Goal: Task Accomplishment & Management: Complete application form

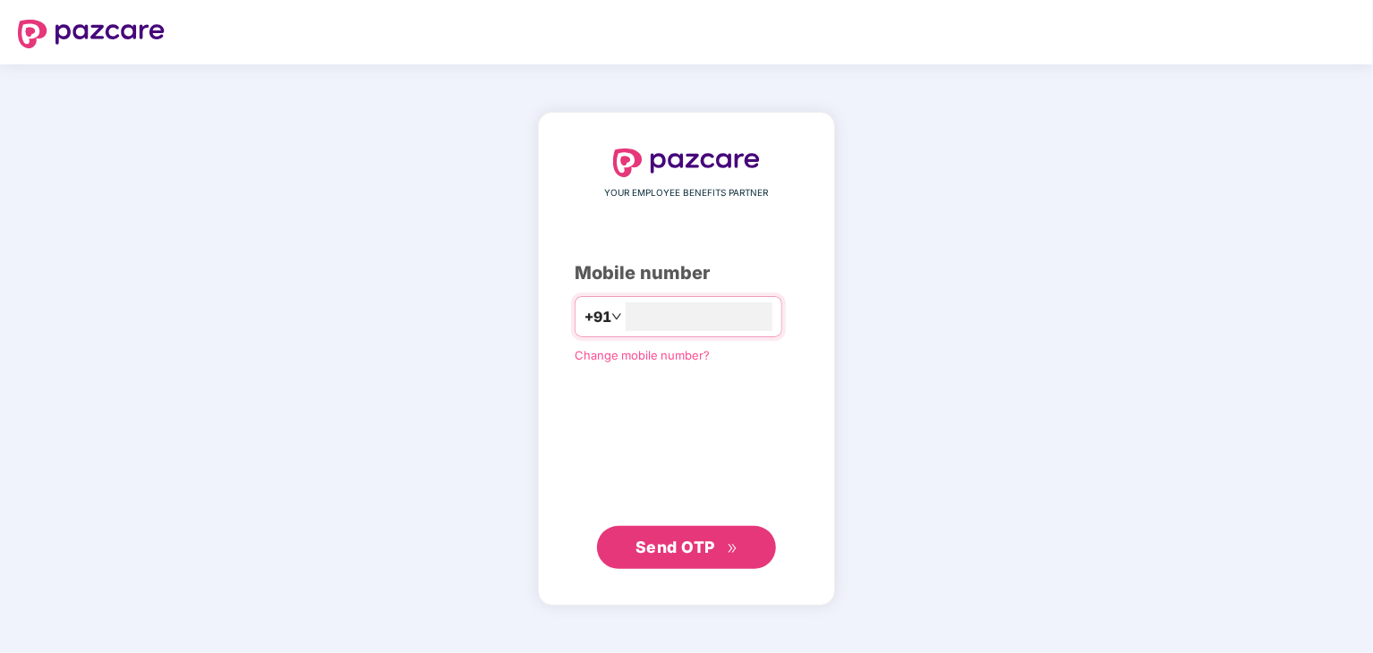
type input "**********"
click at [684, 542] on span "Send OTP" at bounding box center [675, 547] width 80 height 19
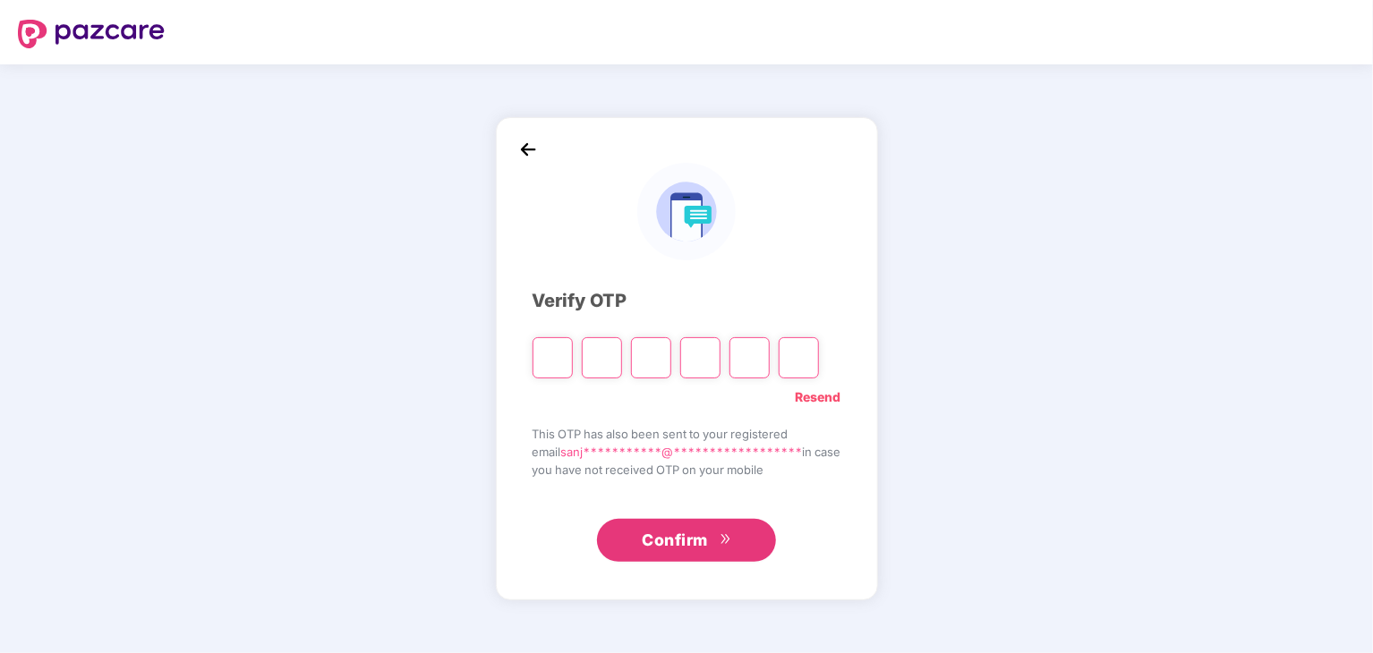
type input "*"
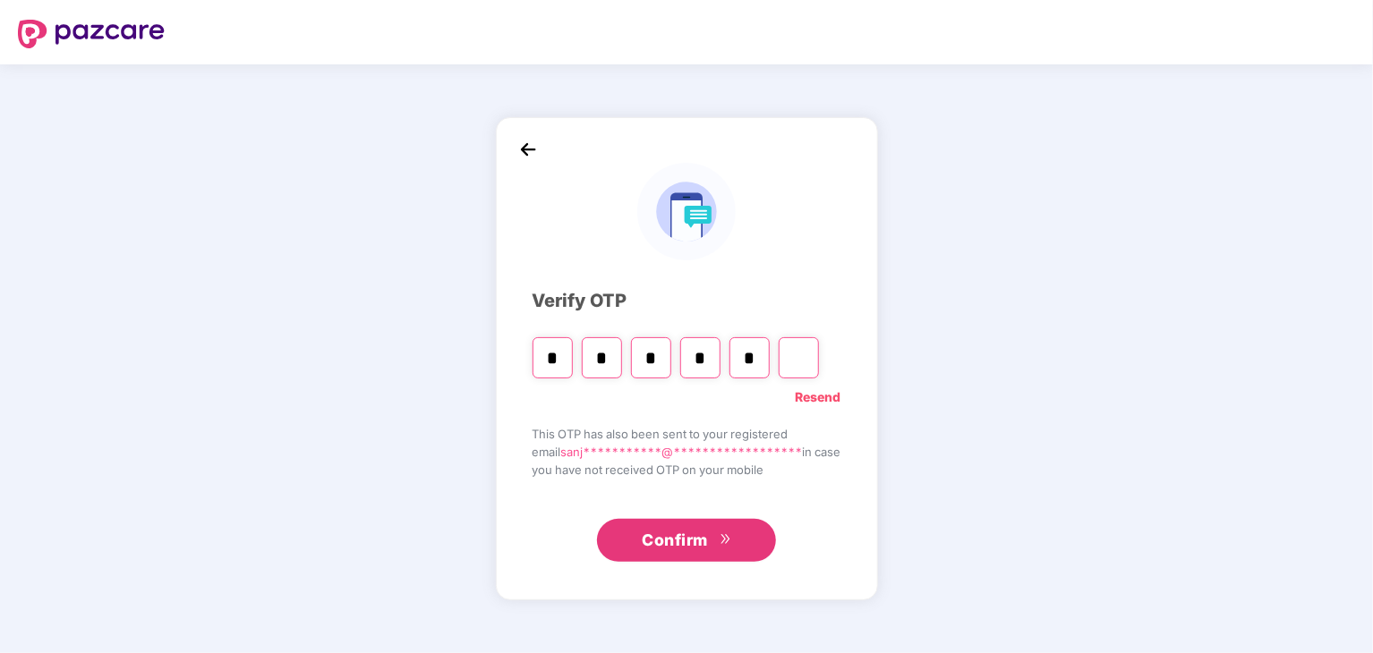
type input "*"
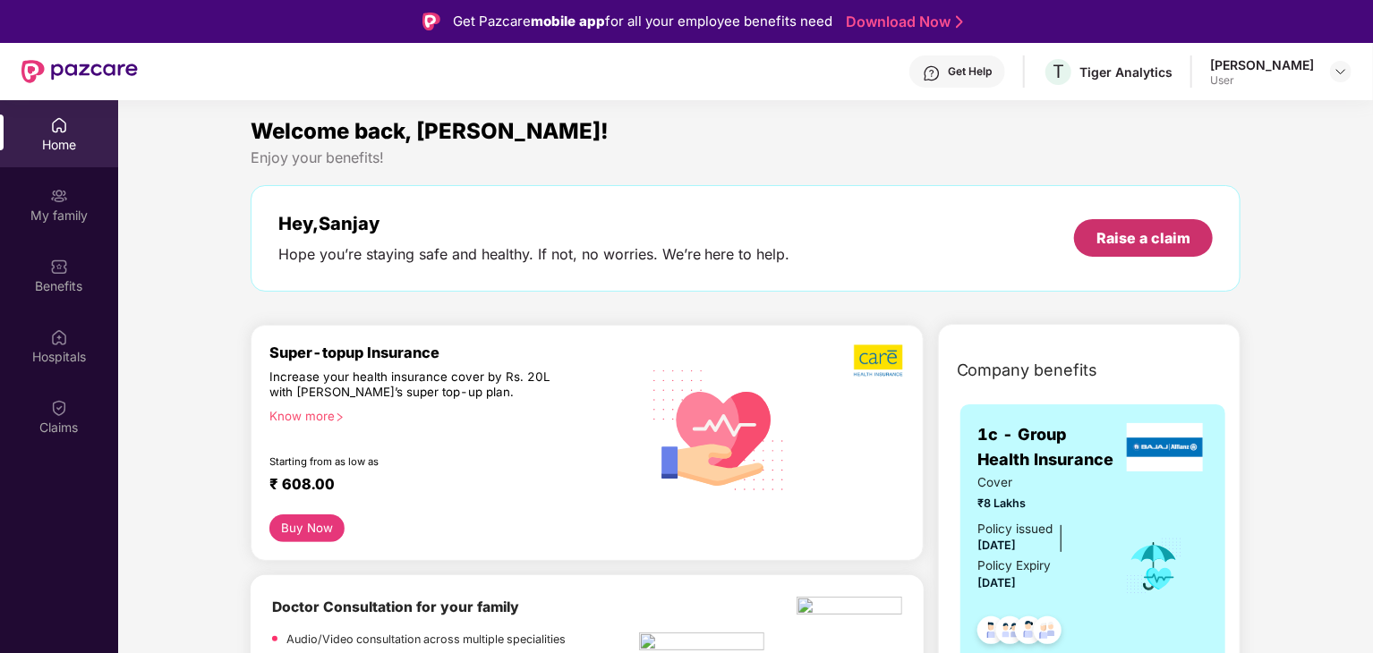
click at [1139, 243] on div "Raise a claim" at bounding box center [1143, 238] width 94 height 20
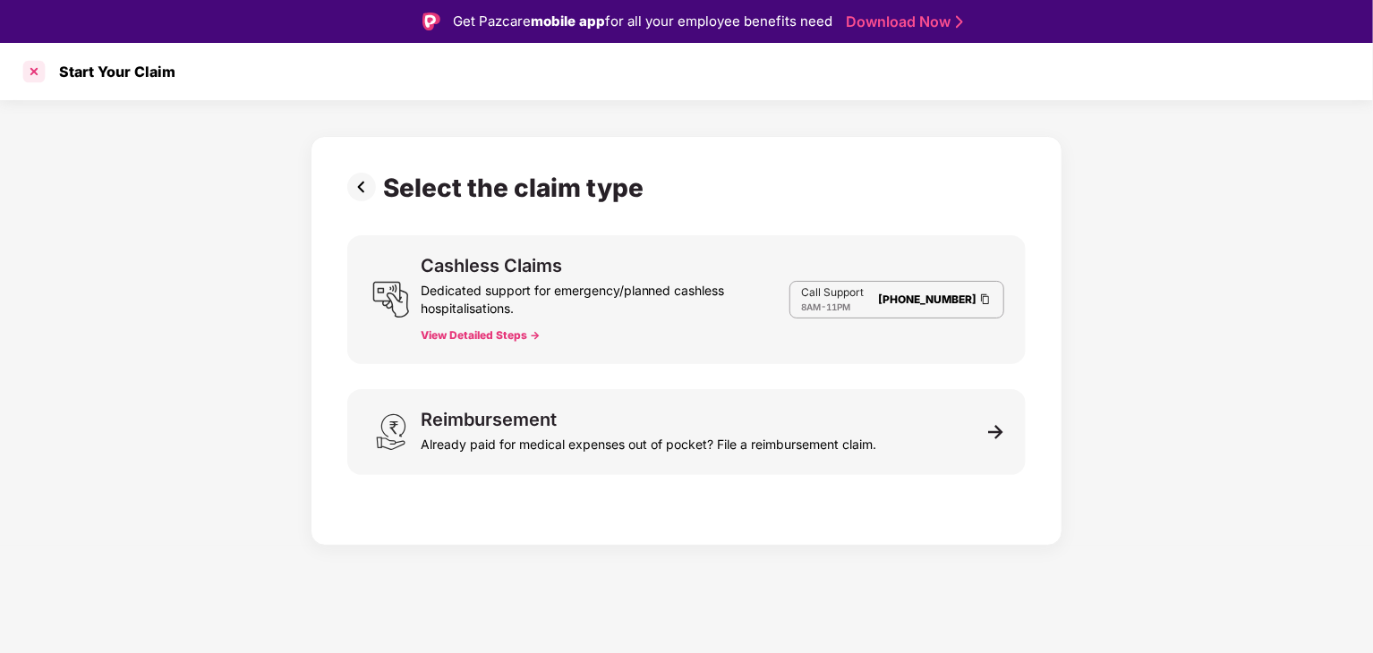
click at [37, 71] on div at bounding box center [34, 71] width 29 height 29
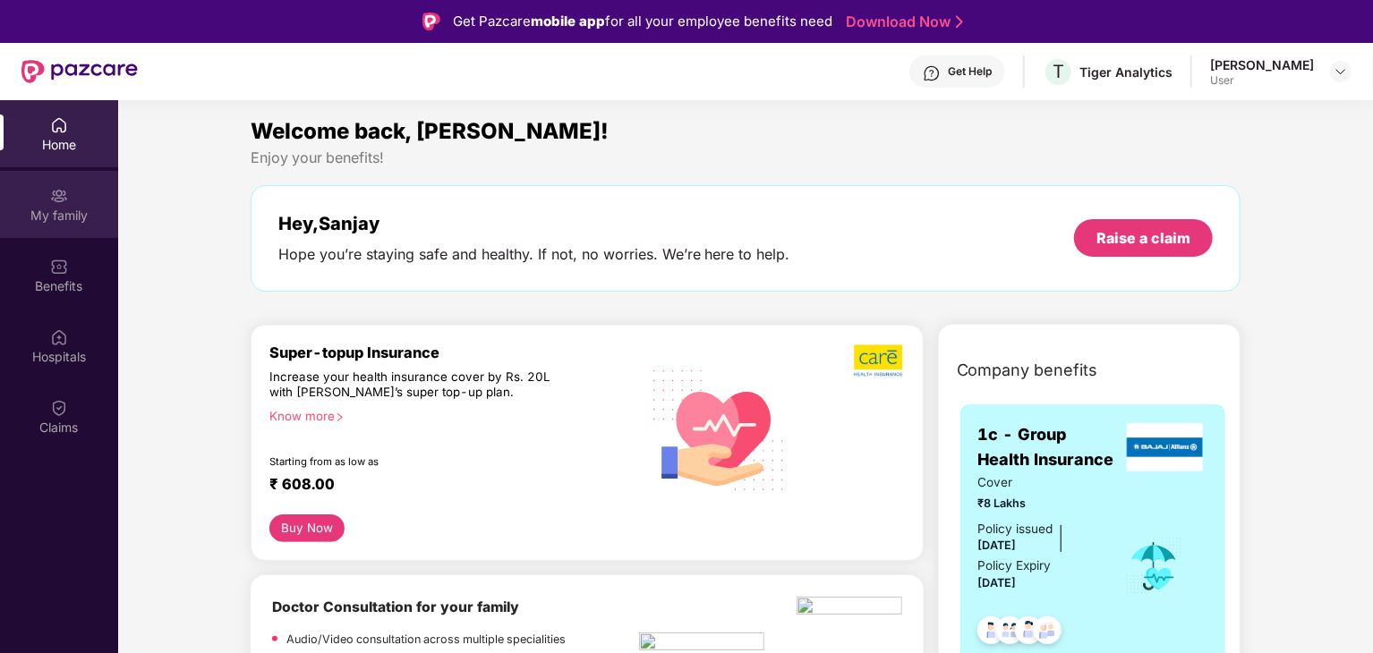
click at [51, 196] on img at bounding box center [59, 196] width 18 height 18
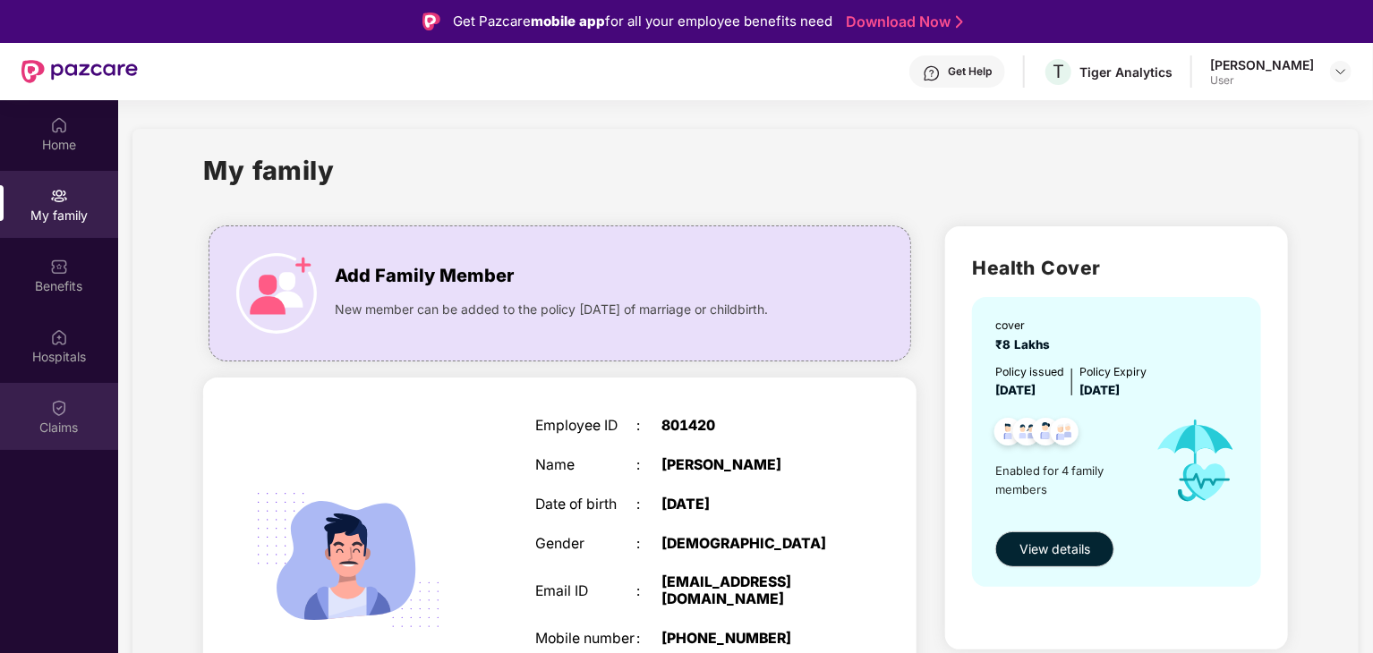
click at [62, 403] on img at bounding box center [59, 408] width 18 height 18
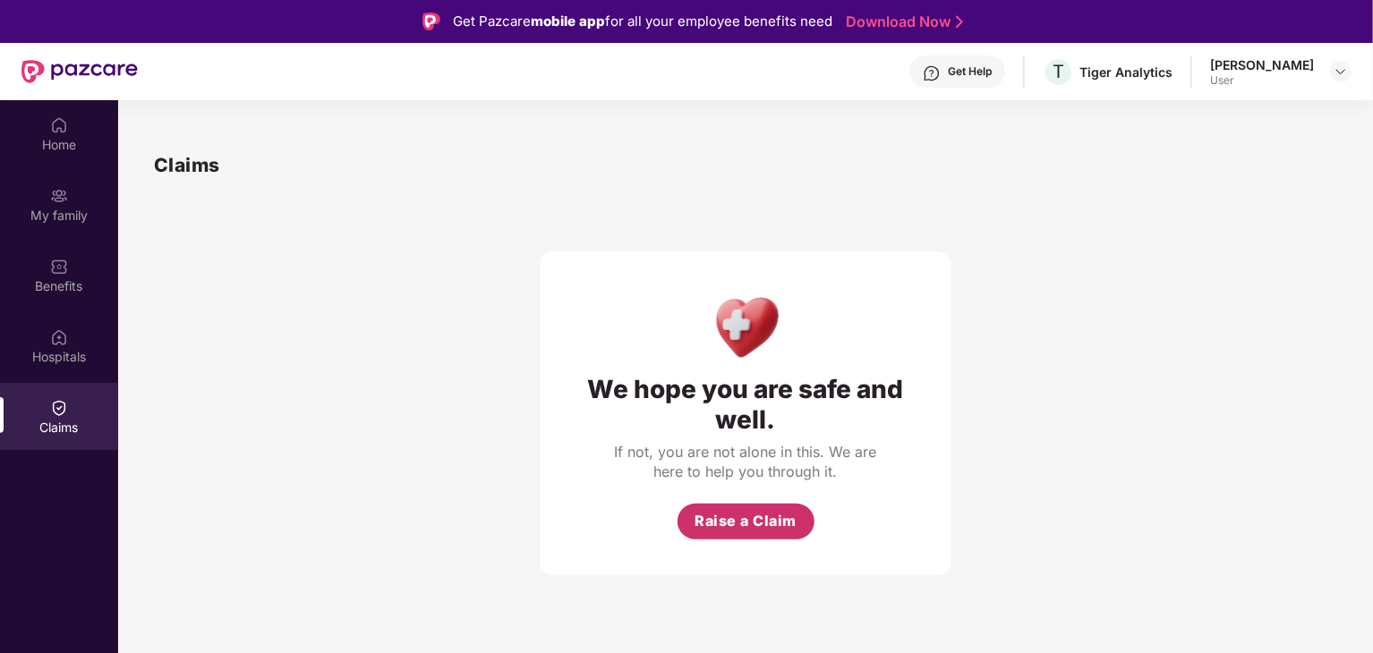
click at [745, 512] on span "Raise a Claim" at bounding box center [745, 521] width 102 height 22
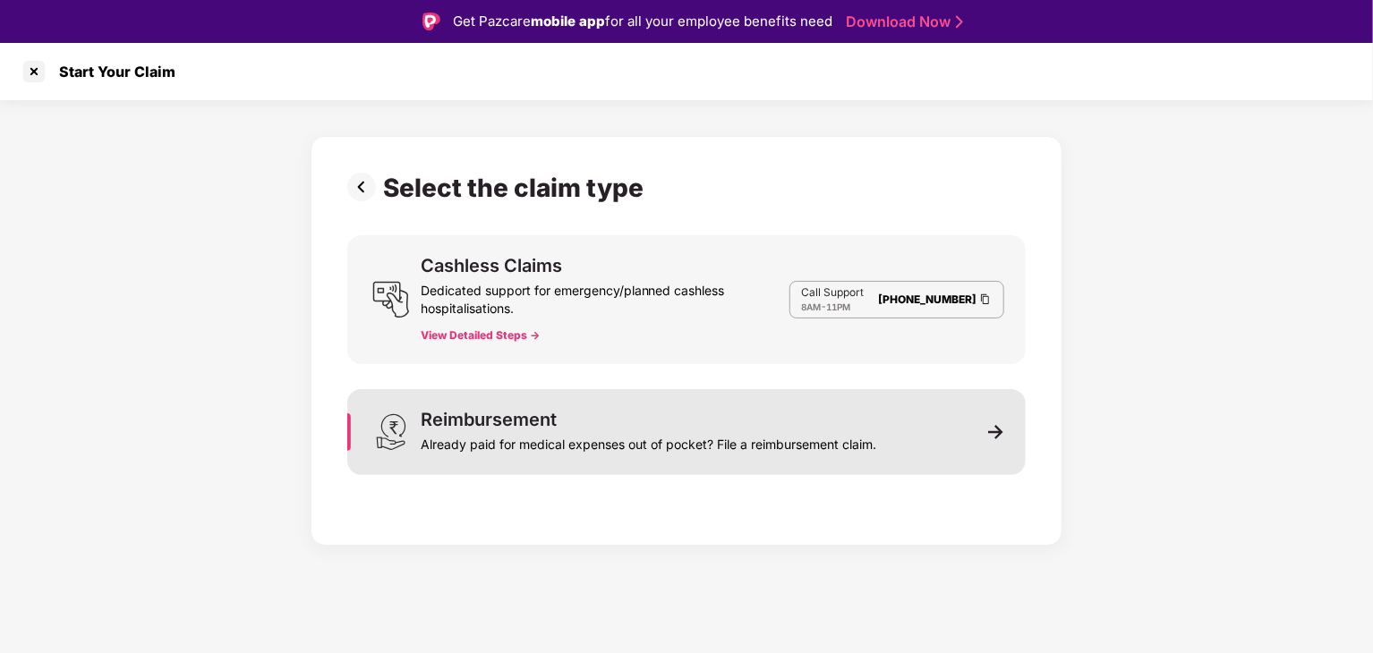
click at [970, 434] on div "Reimbursement Already paid for medical expenses out of pocket? File a reimburse…" at bounding box center [686, 432] width 678 height 86
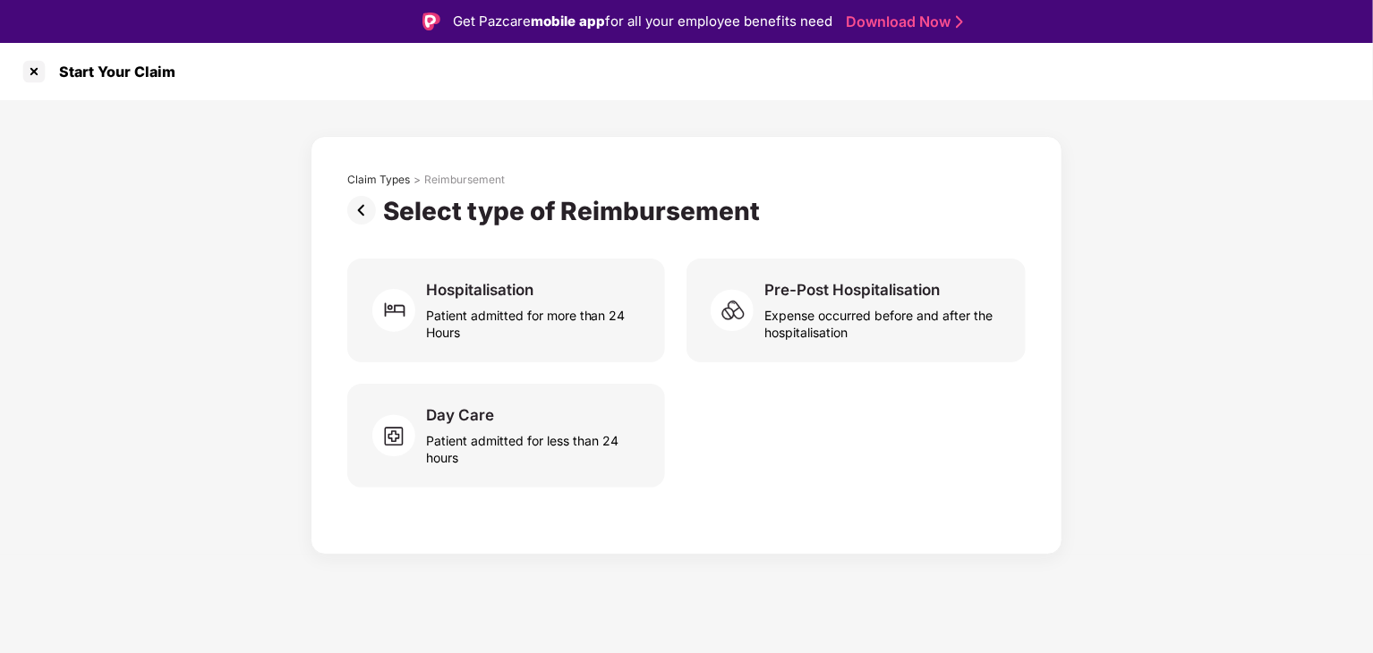
click at [369, 205] on img at bounding box center [365, 210] width 36 height 29
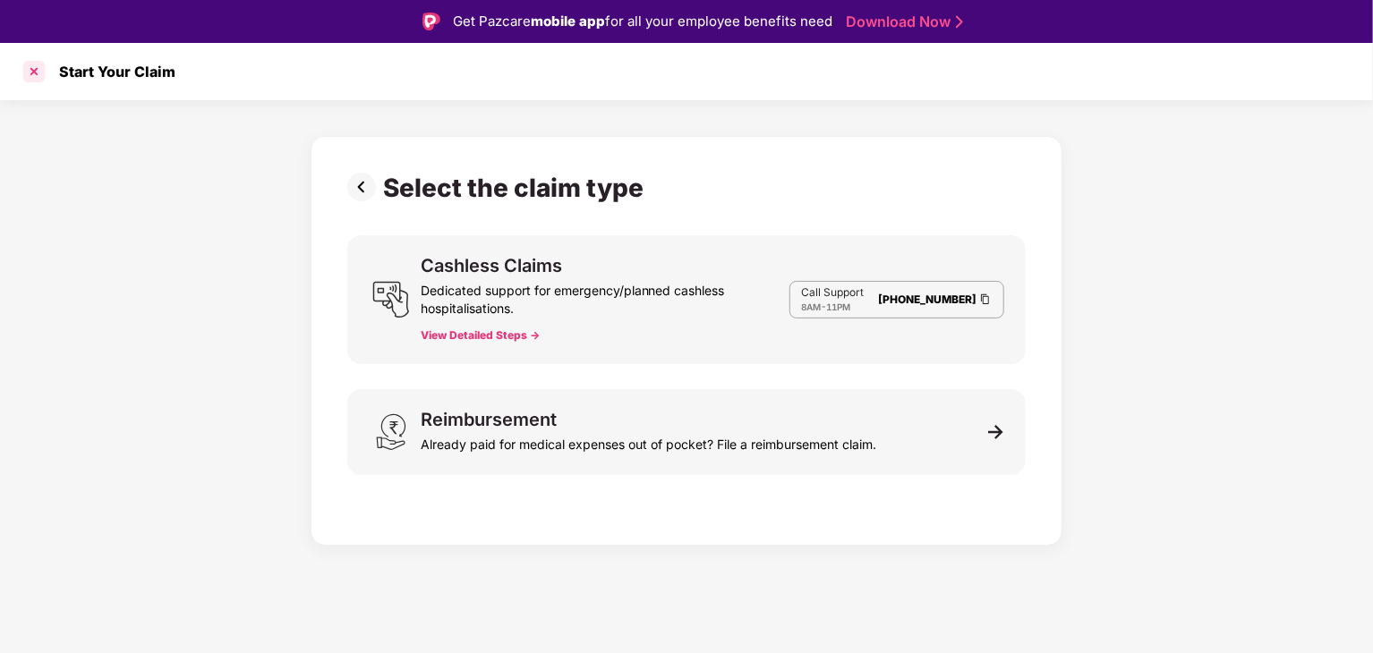
click at [30, 72] on div at bounding box center [34, 71] width 29 height 29
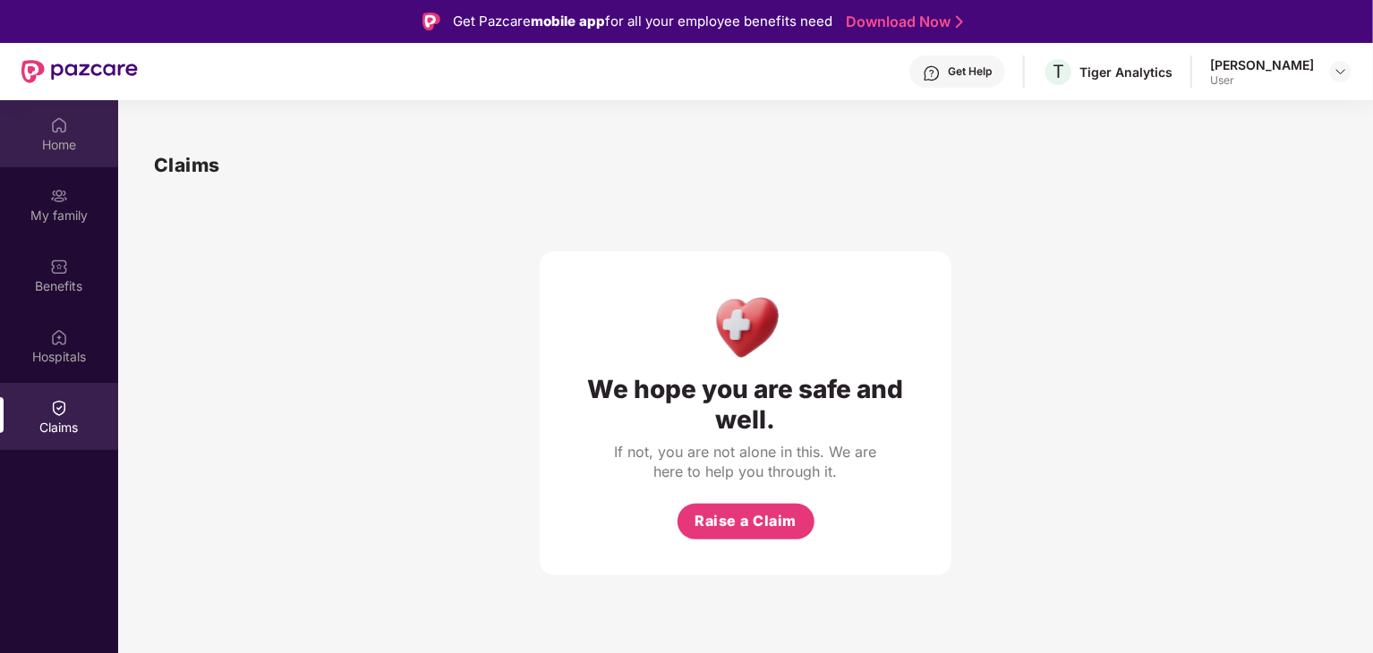
click at [68, 138] on div "Home" at bounding box center [59, 145] width 118 height 18
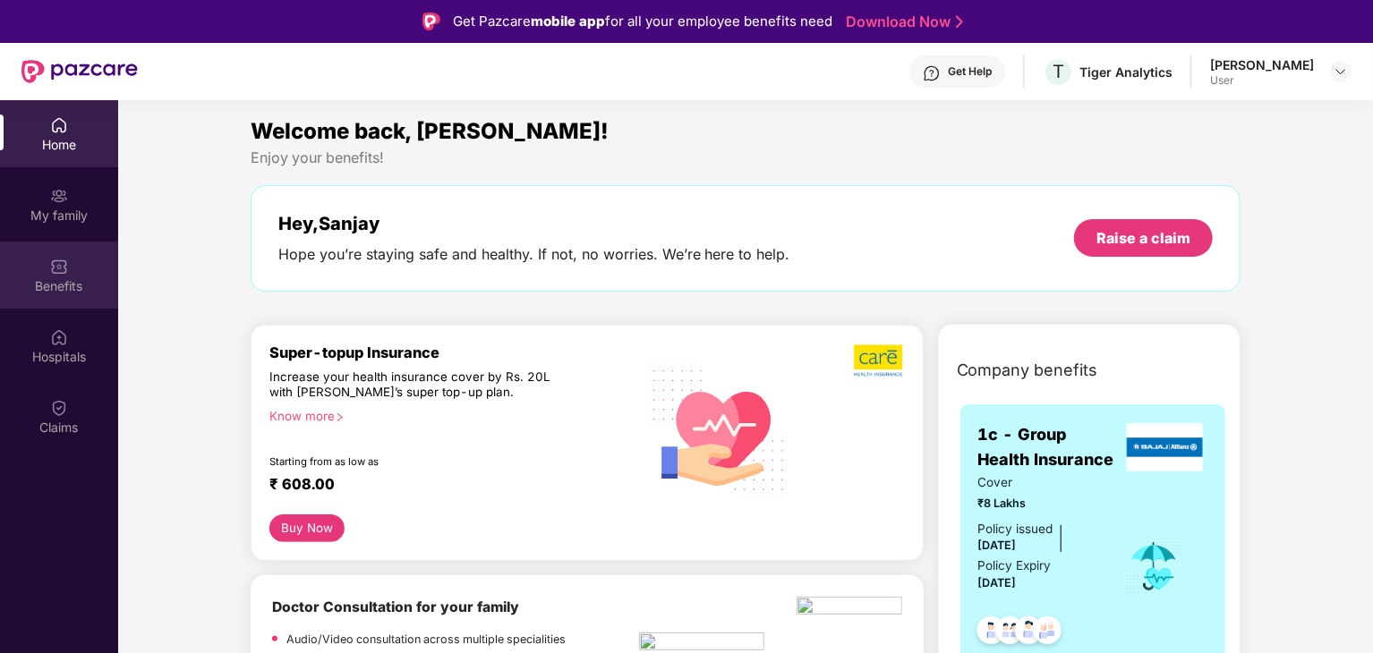
click at [57, 285] on div "Benefits" at bounding box center [59, 286] width 118 height 18
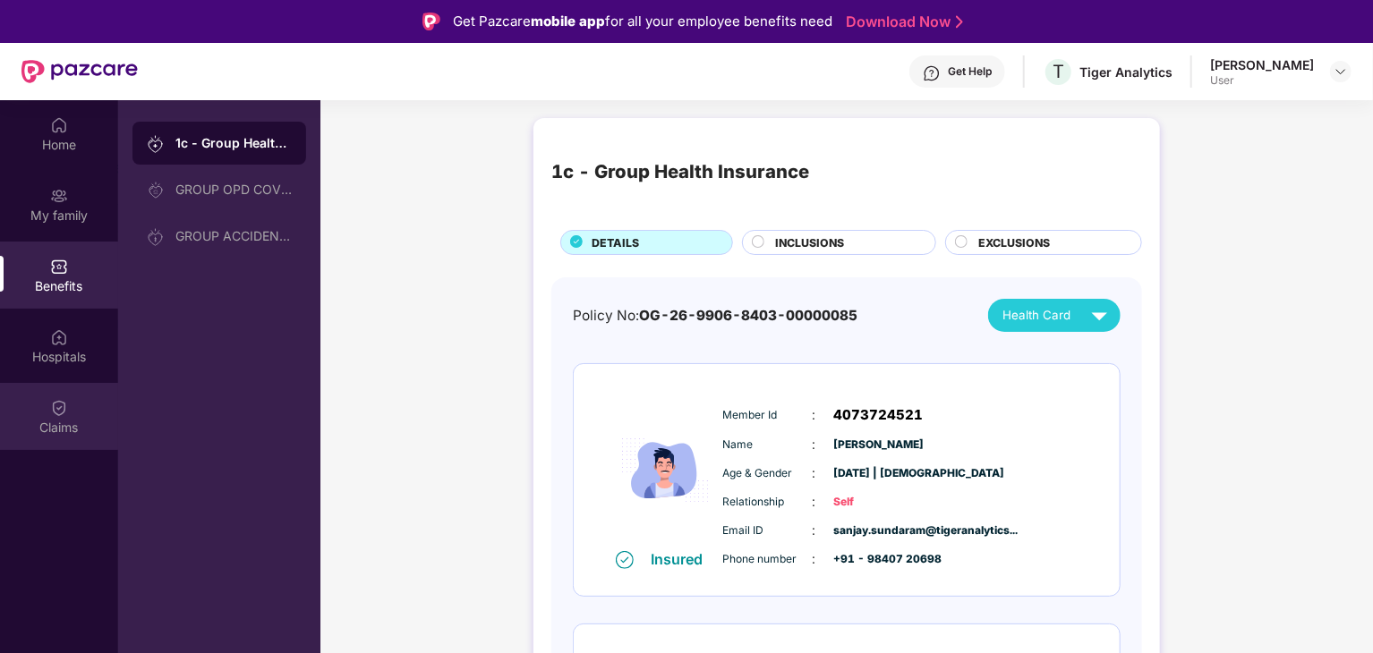
click at [61, 424] on div "Claims" at bounding box center [59, 428] width 118 height 18
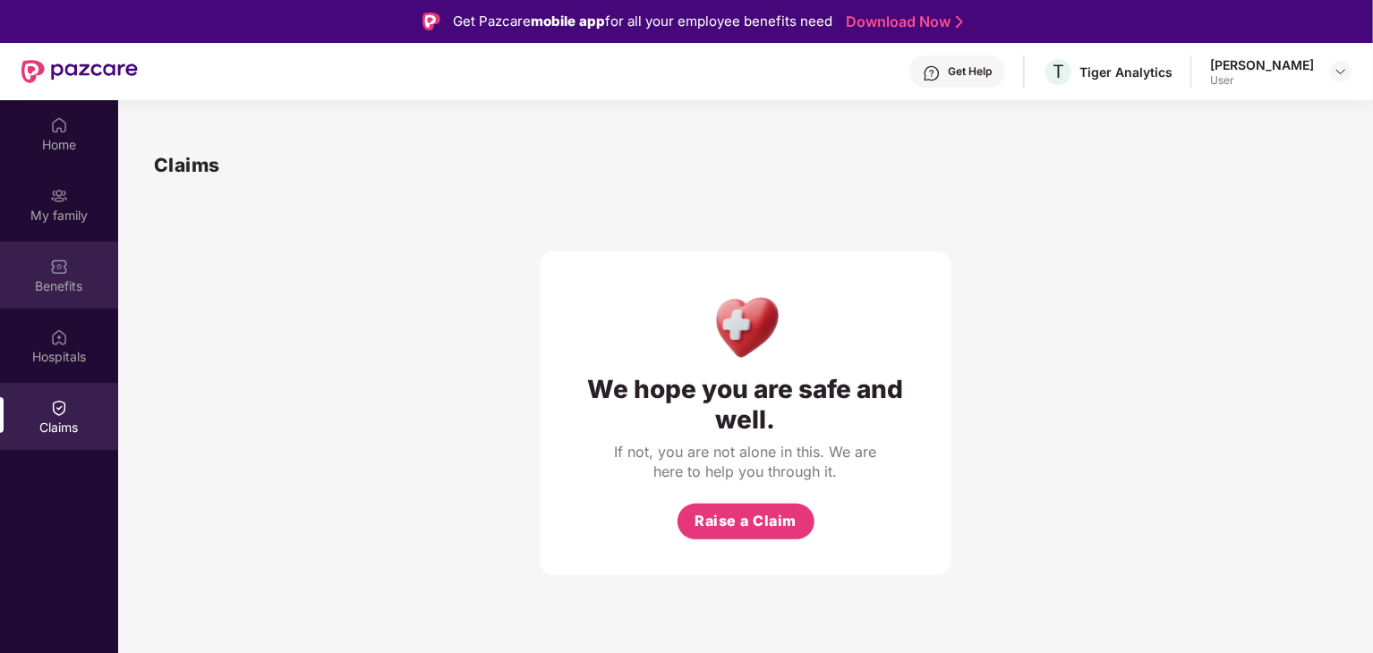
click at [55, 280] on div "Benefits" at bounding box center [59, 286] width 118 height 18
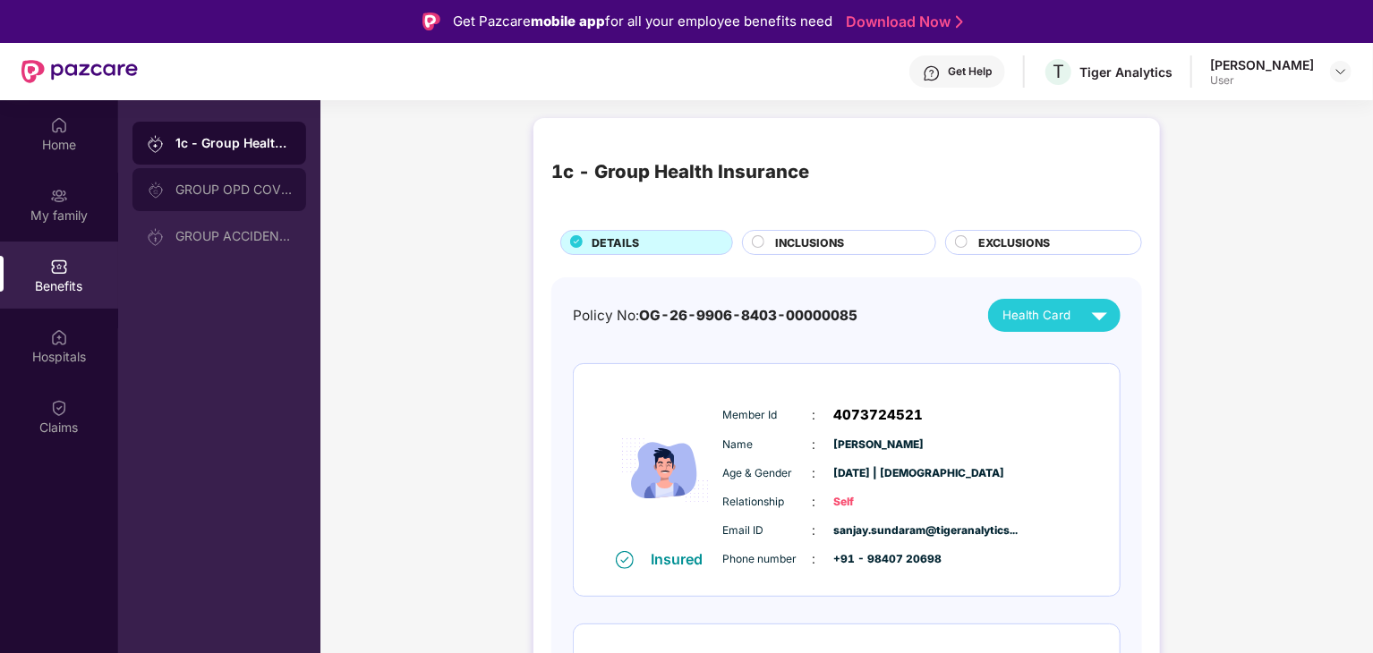
click at [234, 192] on div "GROUP OPD COVER" at bounding box center [233, 190] width 116 height 14
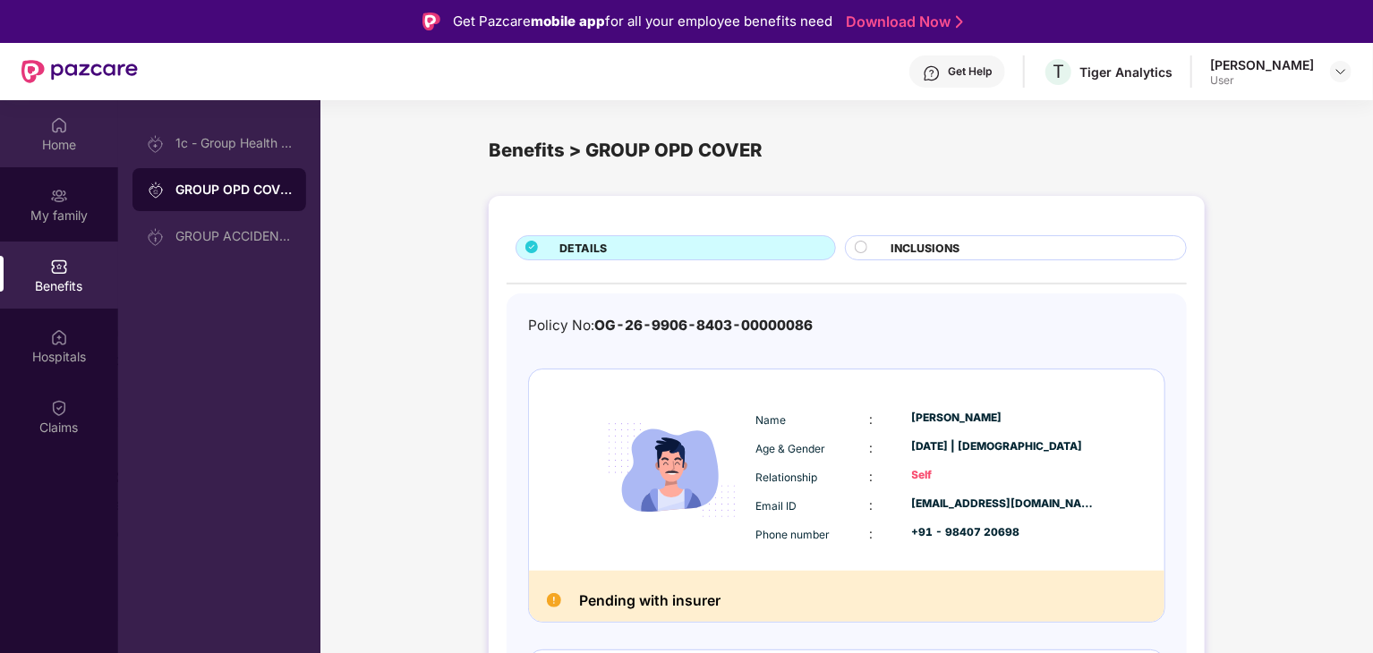
click at [64, 140] on div "Home" at bounding box center [59, 145] width 118 height 18
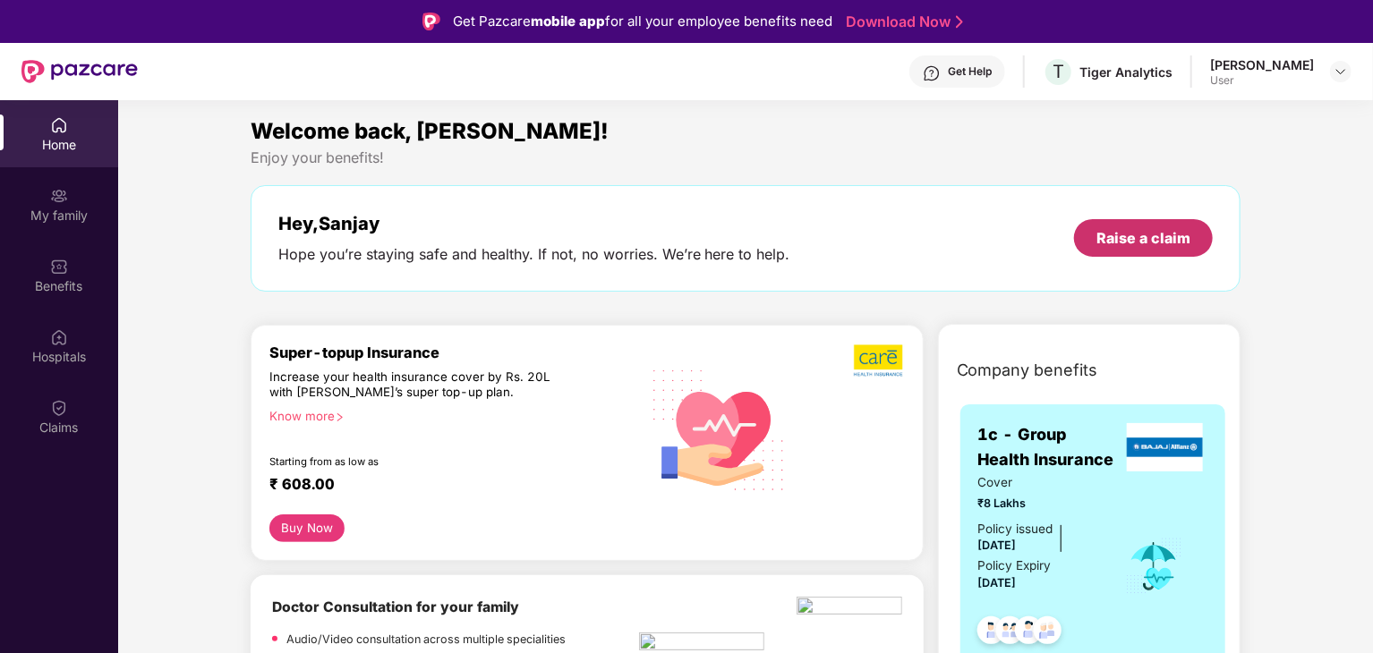
click at [1165, 234] on div "Raise a claim" at bounding box center [1143, 238] width 94 height 20
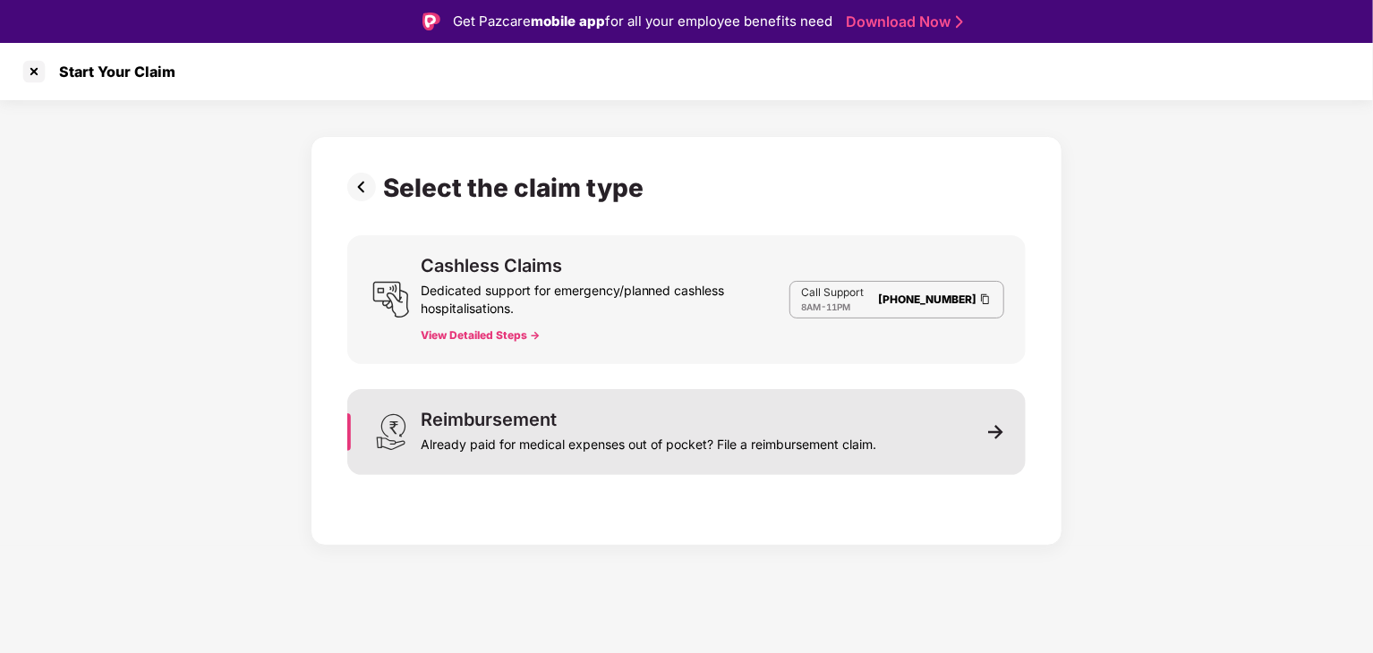
click at [989, 430] on img at bounding box center [996, 432] width 16 height 16
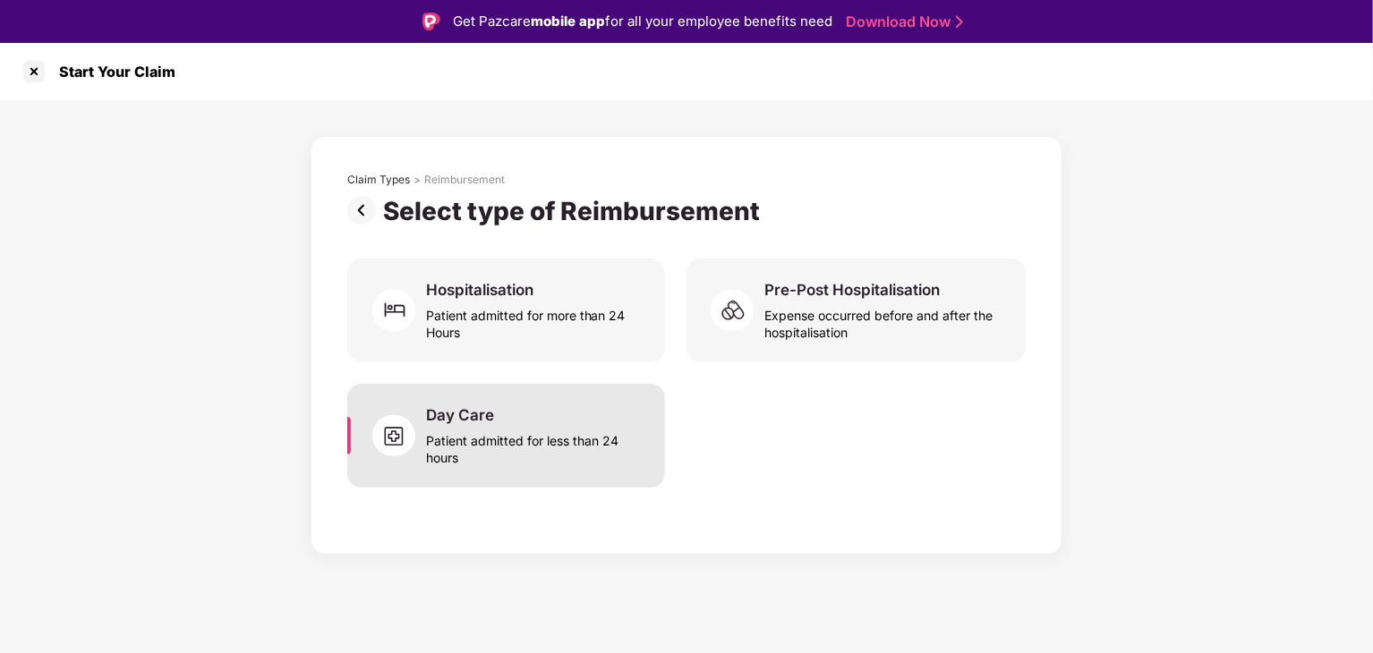
click at [564, 435] on div "Patient admitted for less than 24 hours" at bounding box center [534, 445] width 217 height 41
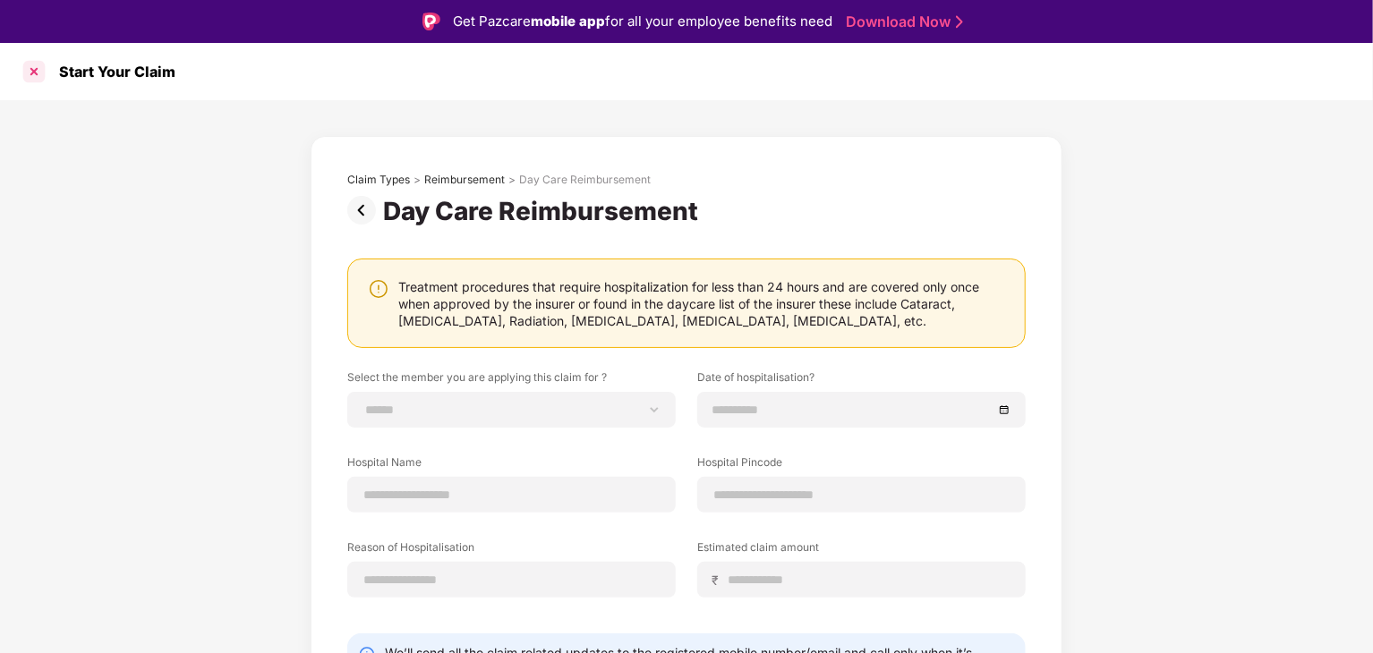
click at [34, 74] on div at bounding box center [34, 71] width 29 height 29
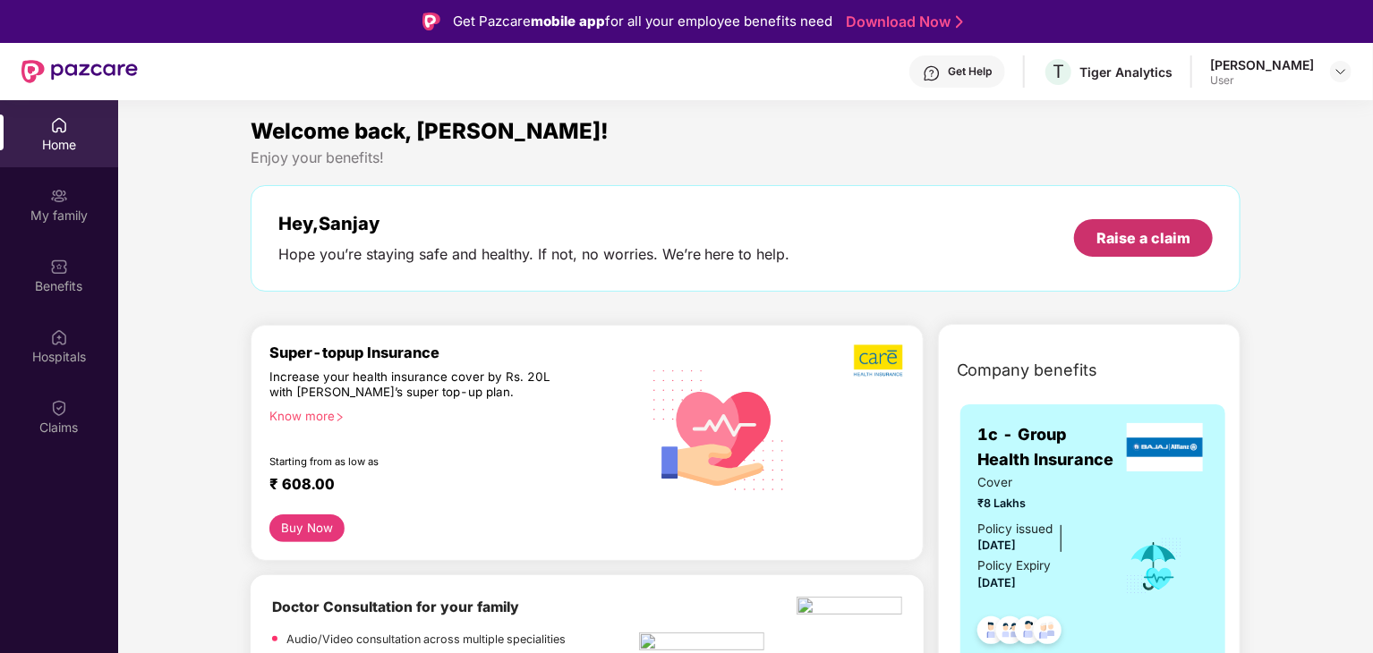
click at [1163, 237] on div "Raise a claim" at bounding box center [1143, 238] width 94 height 20
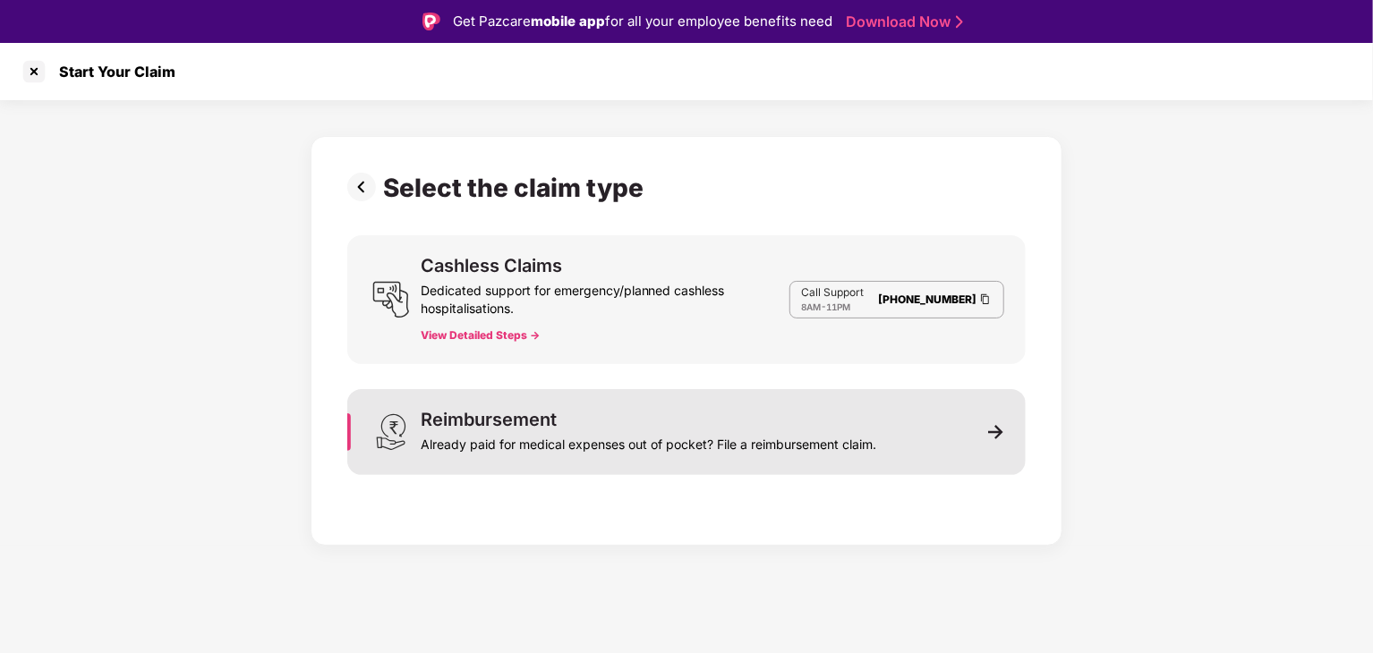
click at [609, 429] on div "Already paid for medical expenses out of pocket? File a reimbursement claim." at bounding box center [648, 441] width 455 height 25
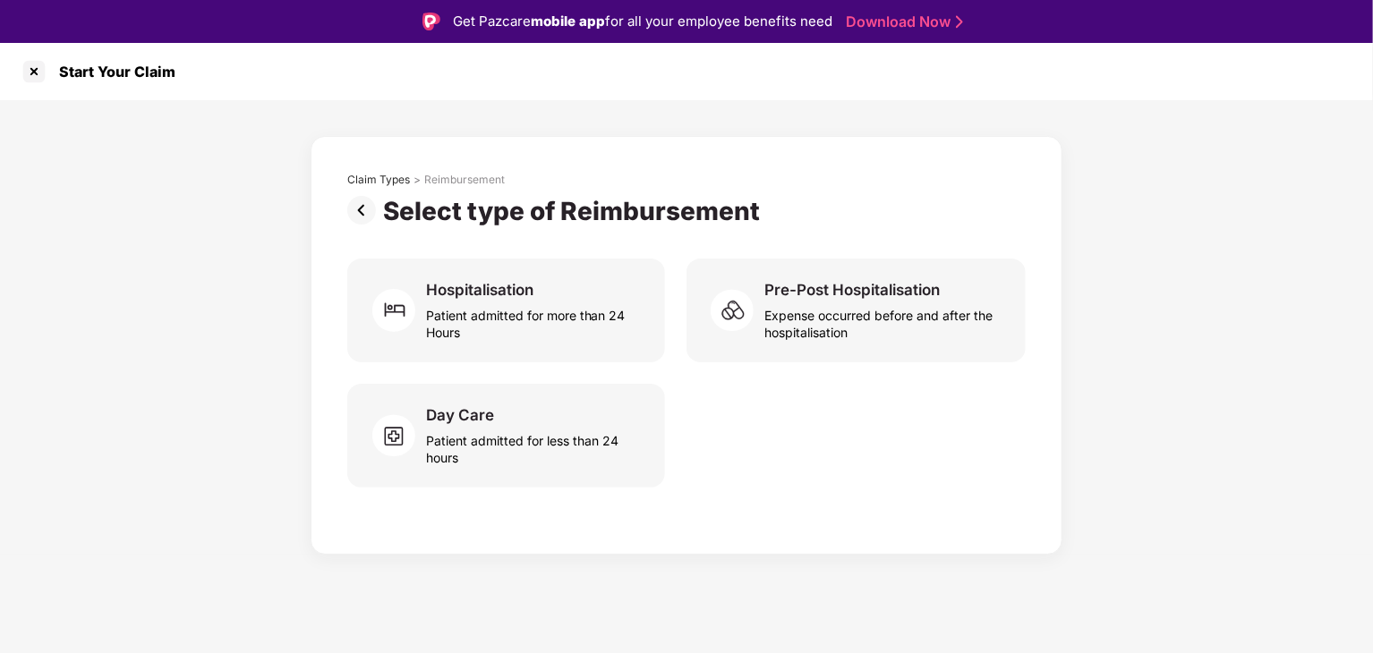
click at [369, 206] on img at bounding box center [365, 210] width 36 height 29
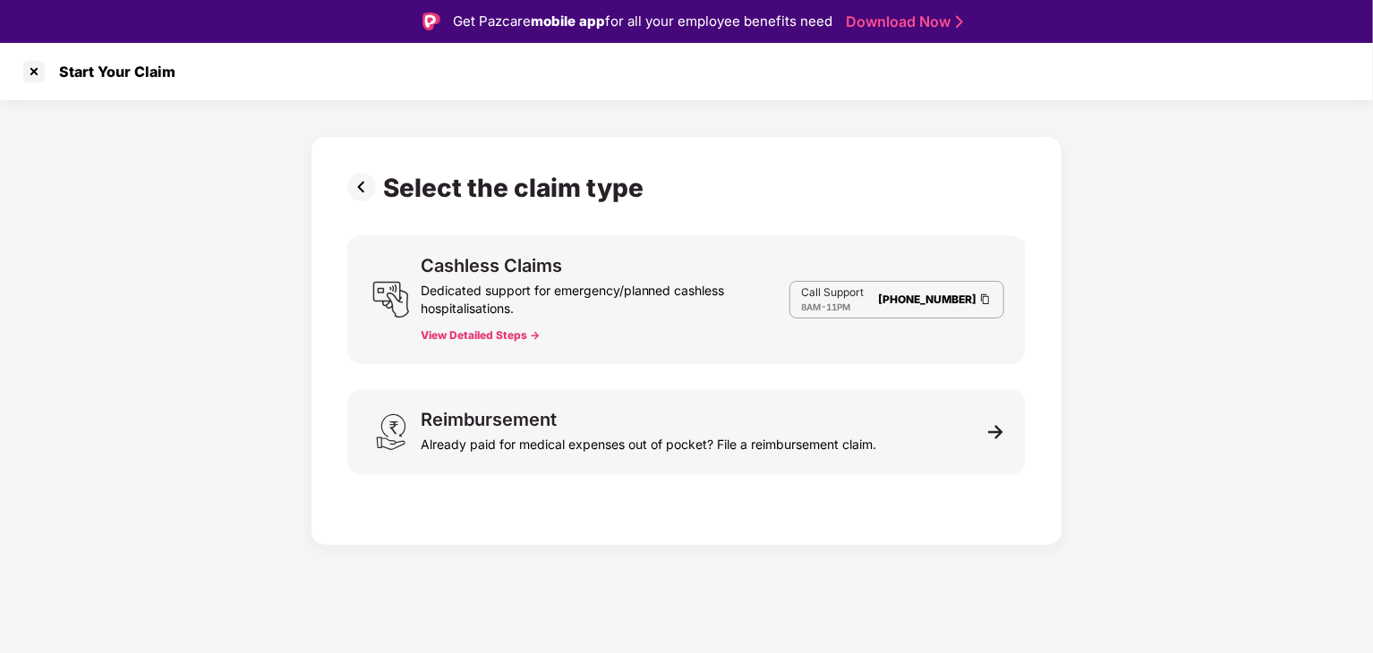
click at [368, 198] on img at bounding box center [365, 187] width 36 height 29
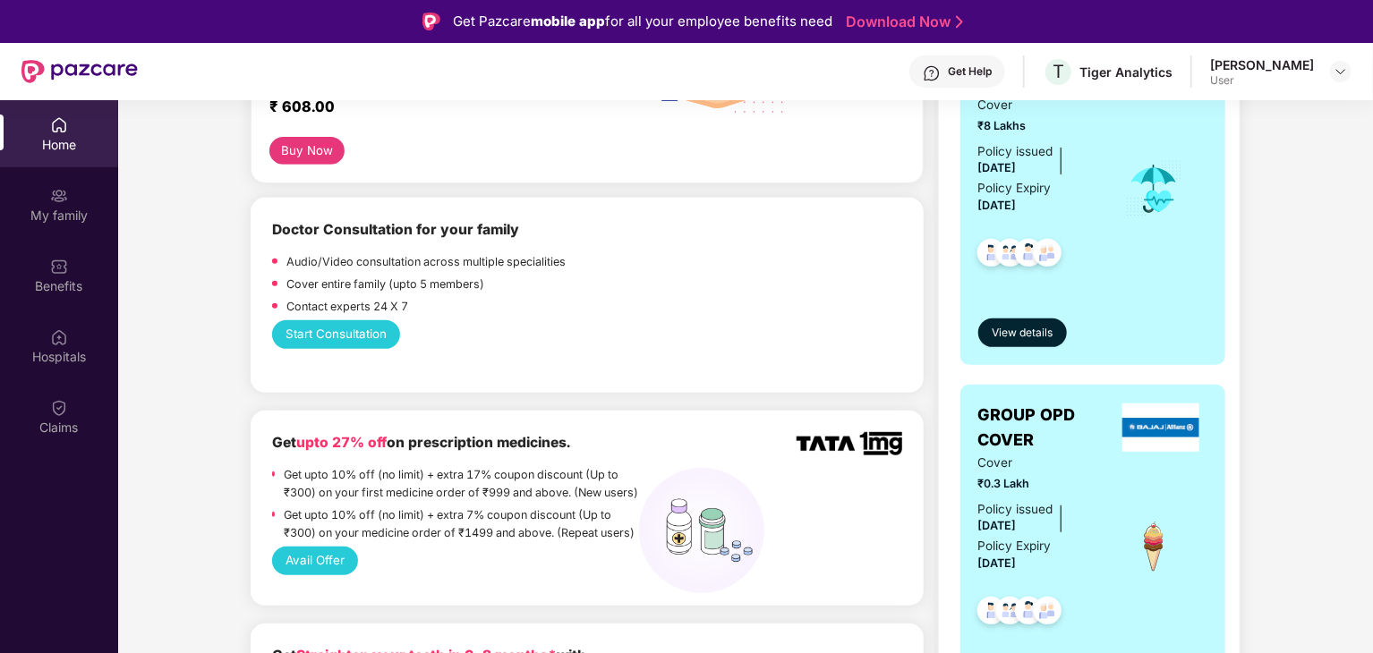
scroll to position [447, 0]
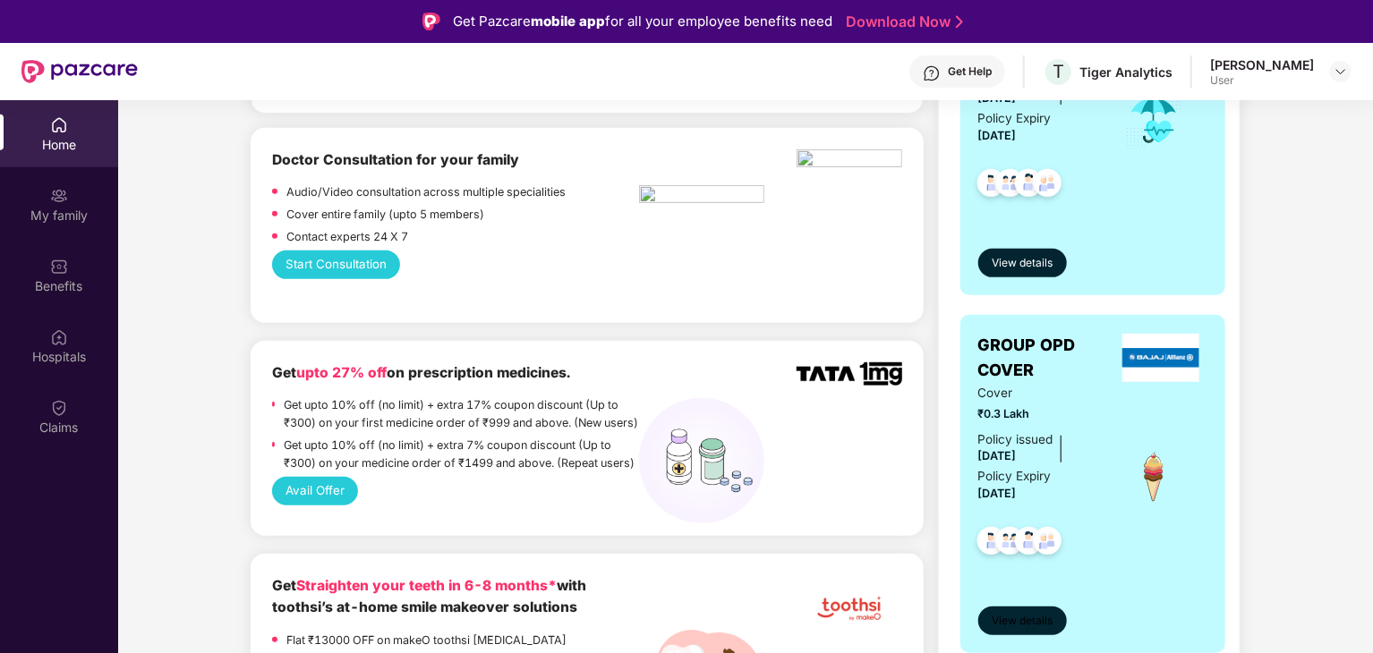
click at [1037, 621] on span "View details" at bounding box center [1021, 621] width 61 height 17
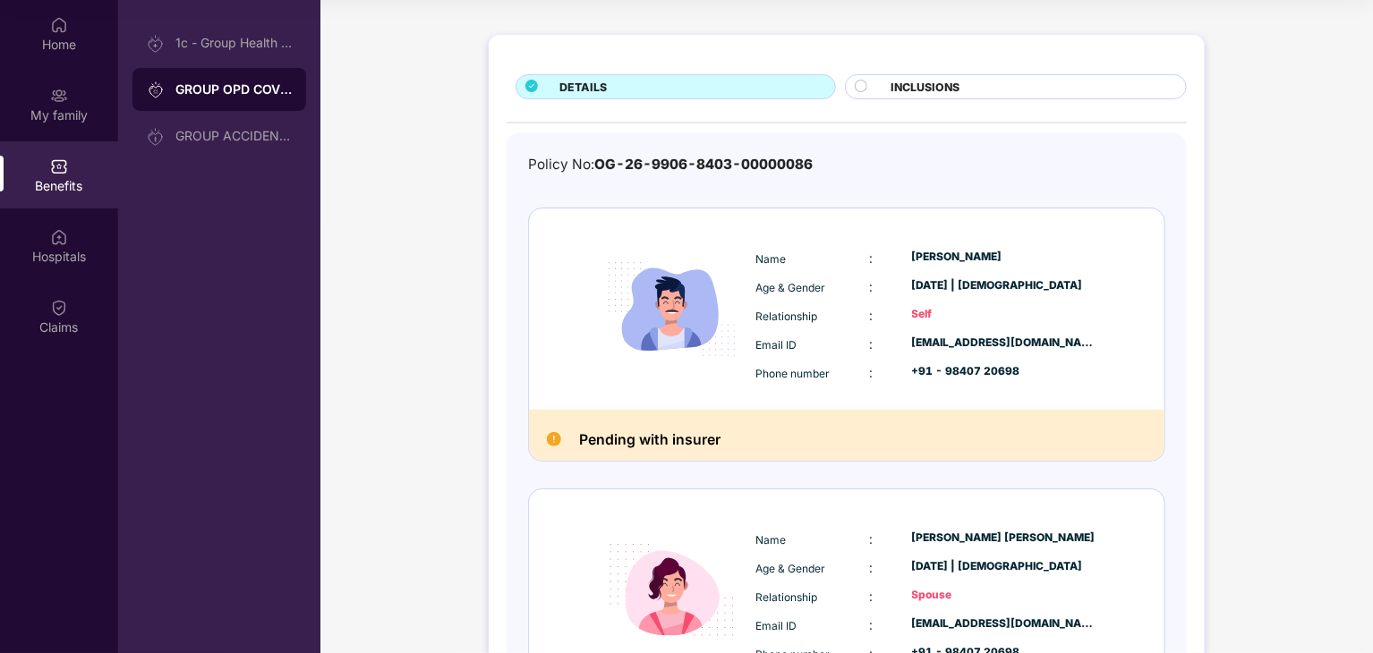
scroll to position [0, 0]
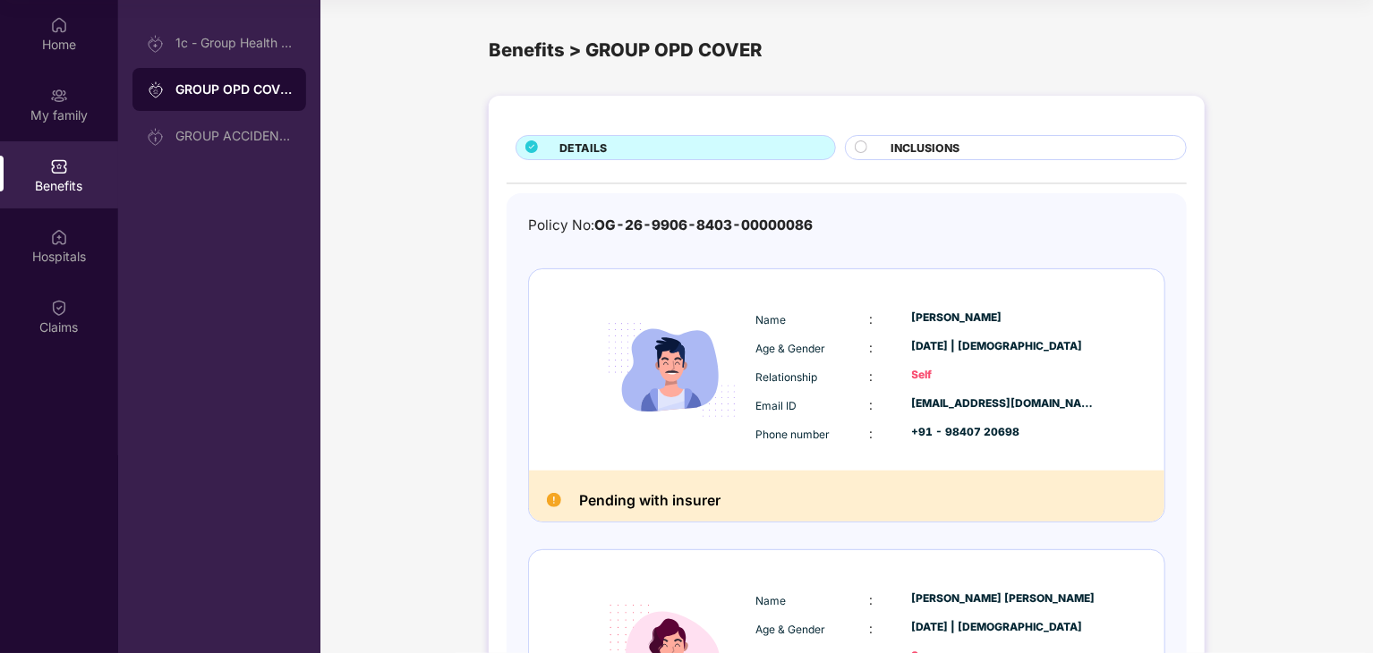
click at [215, 95] on div "GROUP OPD COVER" at bounding box center [233, 90] width 116 height 18
click at [50, 305] on img at bounding box center [59, 308] width 18 height 18
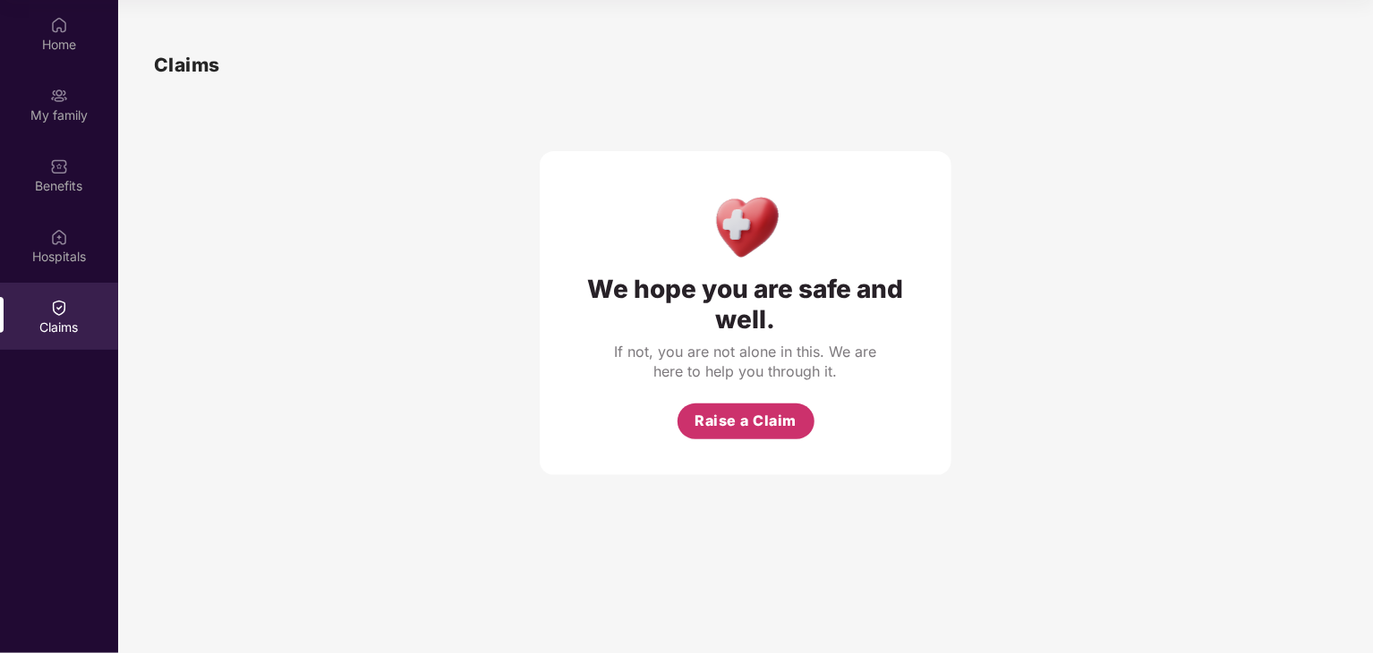
click at [752, 413] on span "Raise a Claim" at bounding box center [745, 421] width 102 height 22
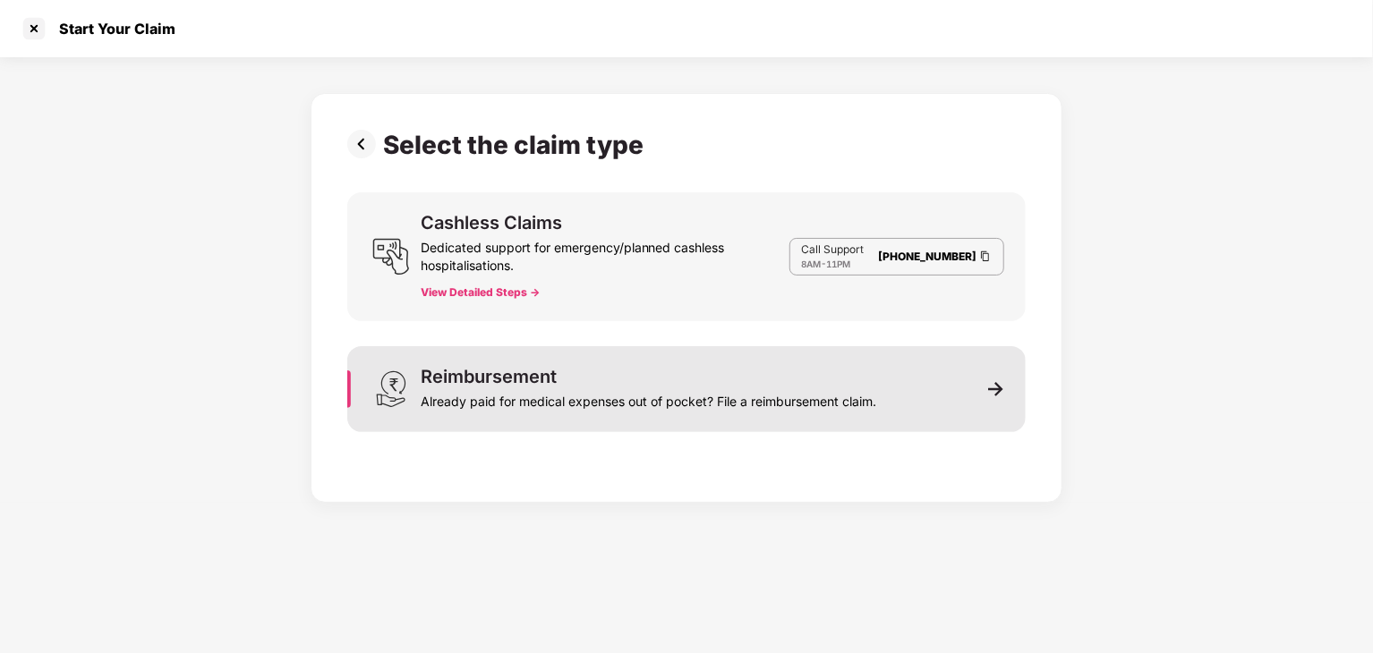
scroll to position [43, 0]
click at [996, 391] on img at bounding box center [996, 389] width 16 height 16
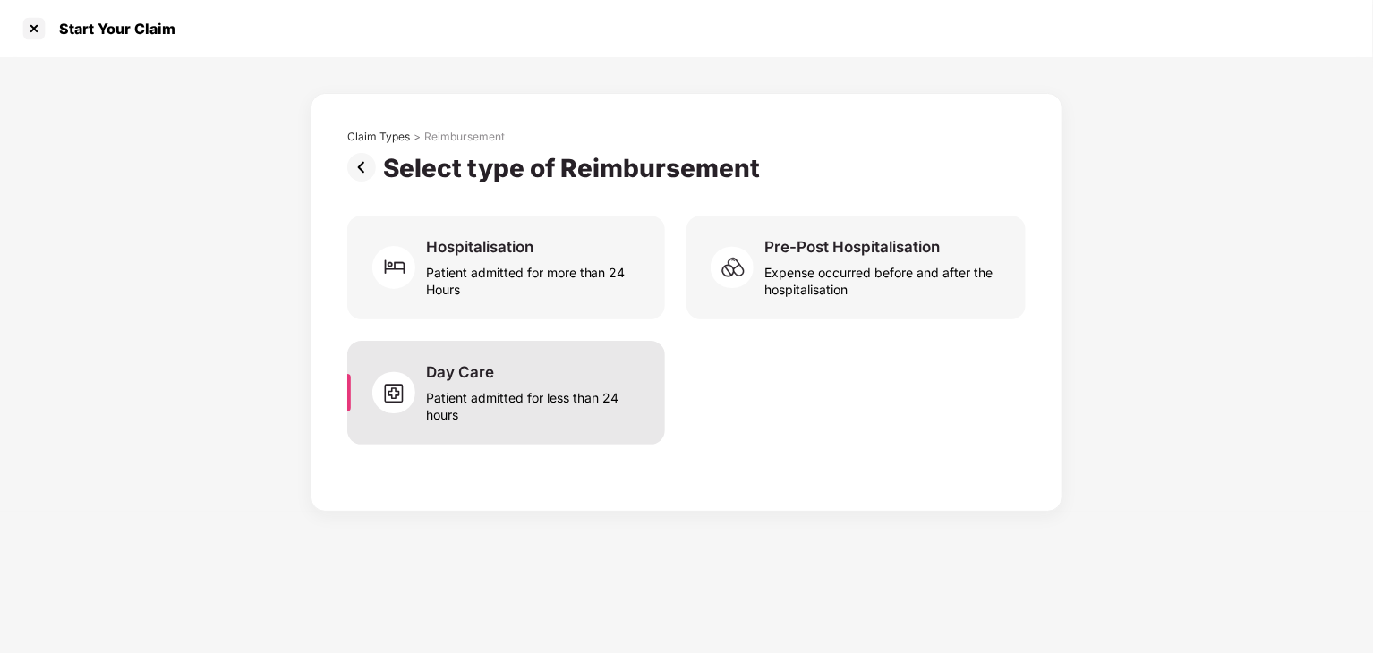
click at [572, 404] on div "Patient admitted for less than 24 hours" at bounding box center [534, 402] width 217 height 41
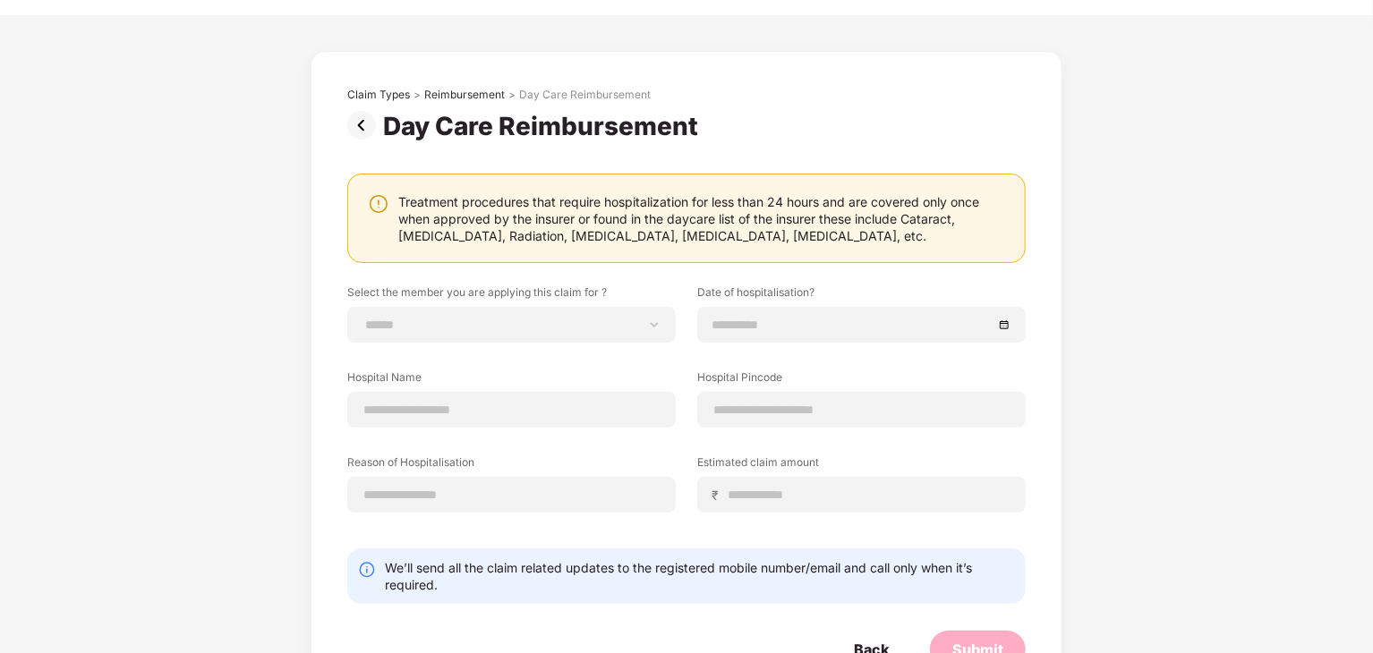
scroll to position [13, 0]
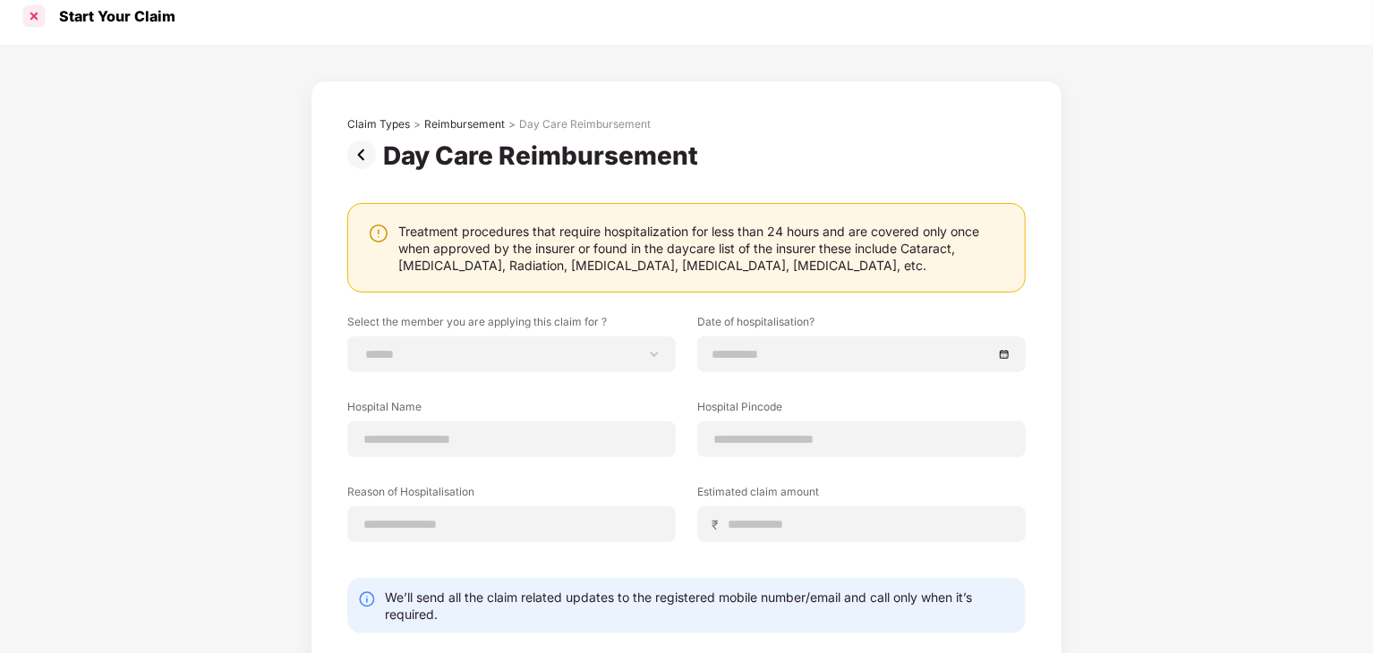
click at [41, 22] on div at bounding box center [34, 16] width 29 height 29
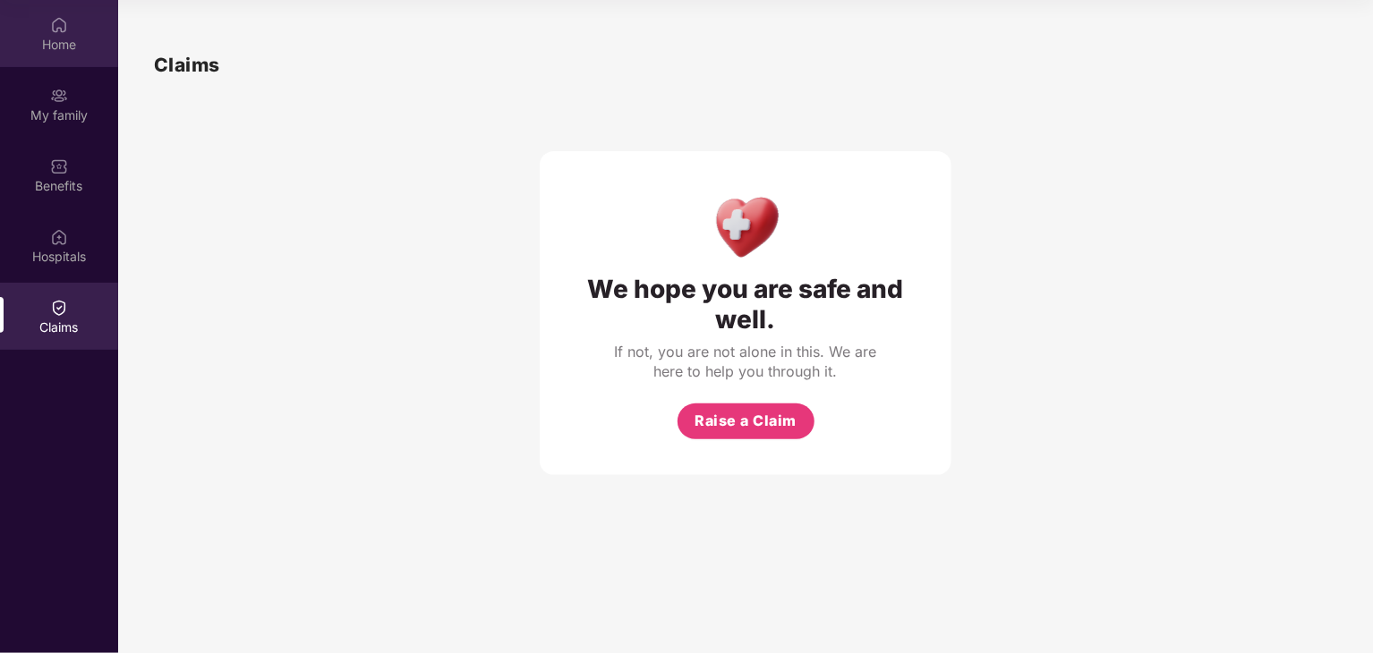
click at [66, 30] on img at bounding box center [59, 25] width 18 height 18
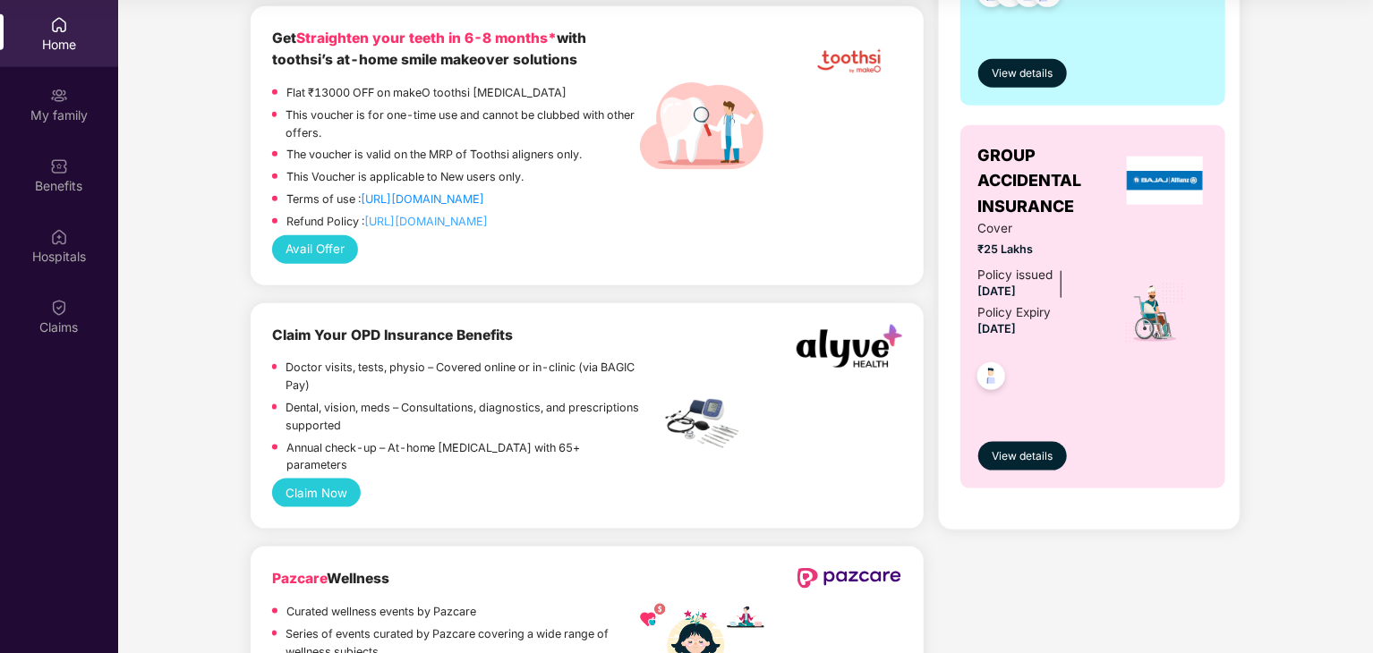
scroll to position [1074, 0]
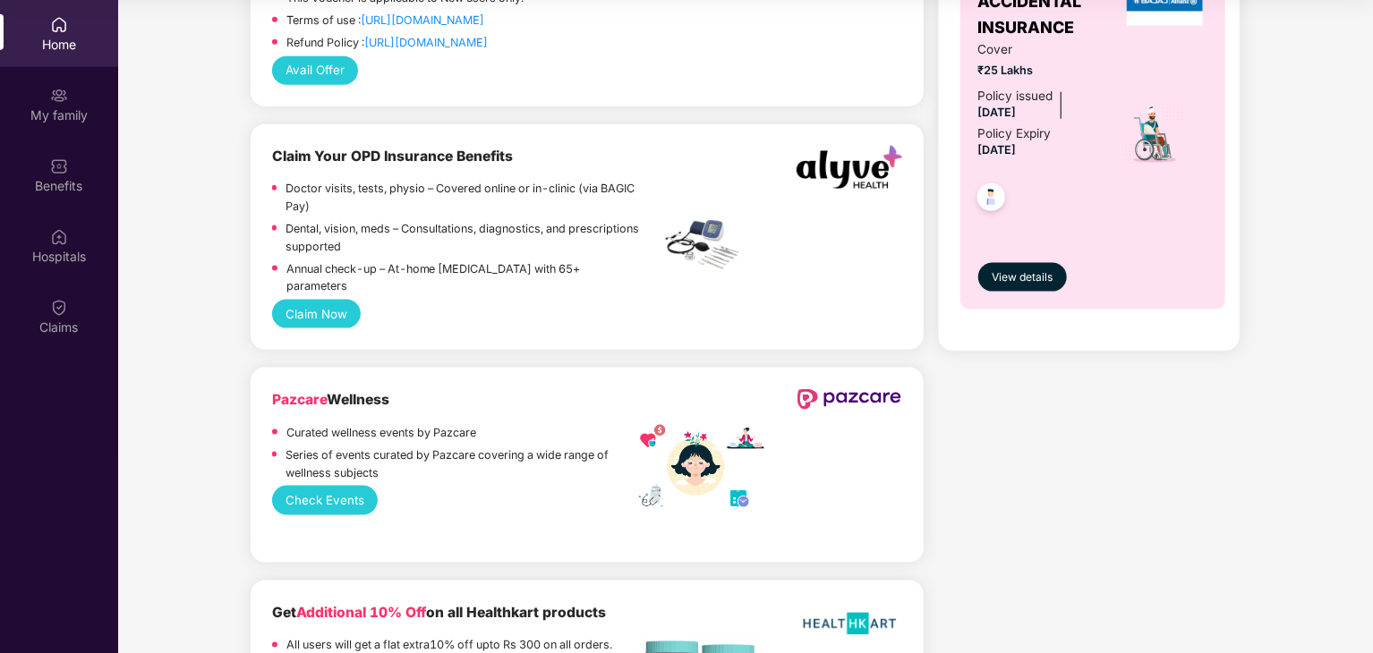
click at [334, 300] on button "Claim Now" at bounding box center [316, 314] width 89 height 29
